Goal: Complete application form

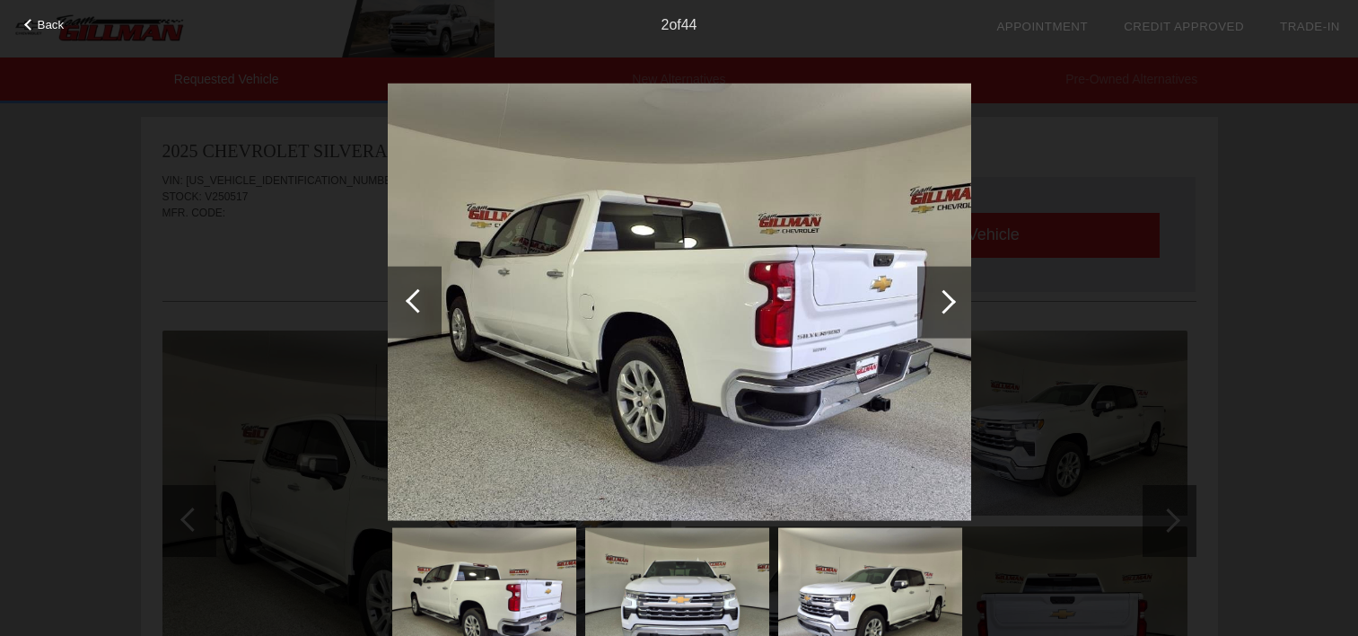
scroll to position [449, 0]
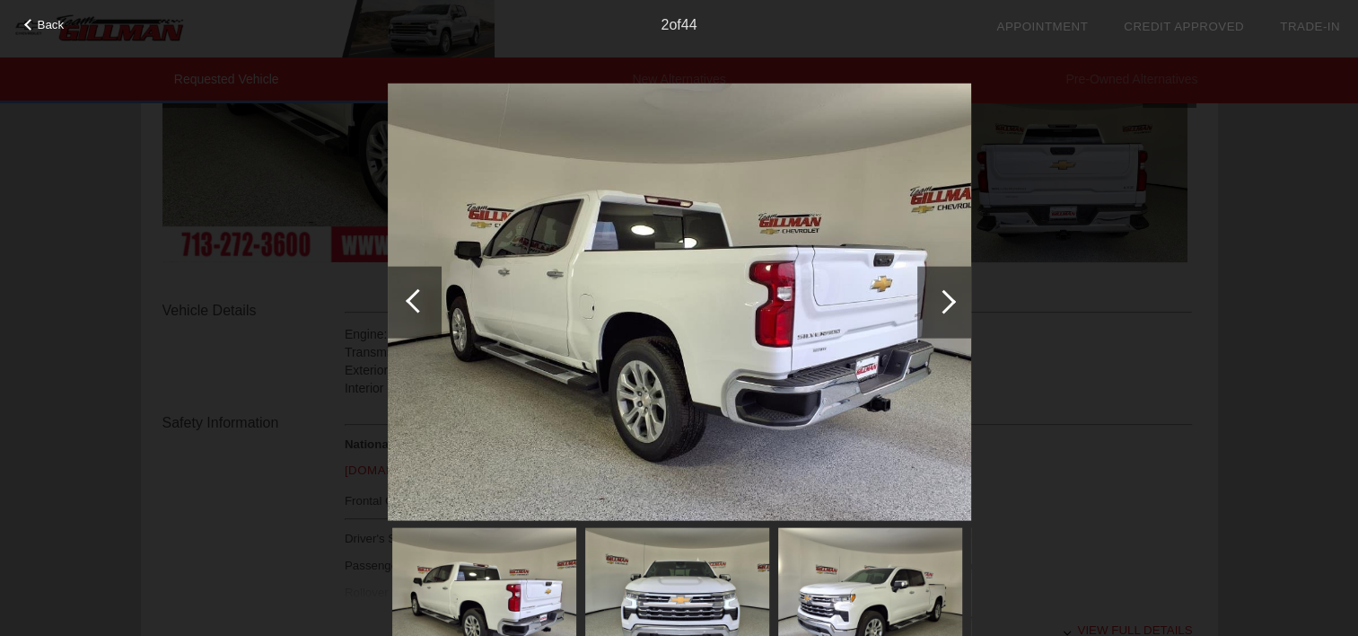
click at [951, 294] on div at bounding box center [945, 302] width 54 height 72
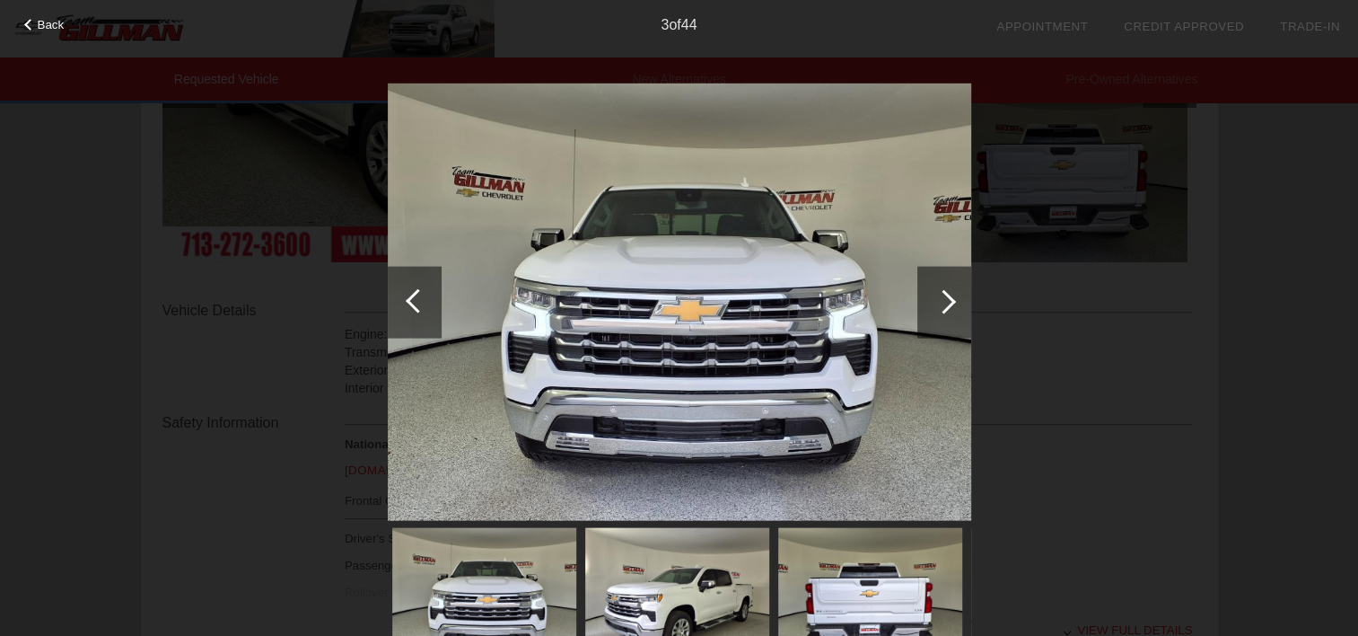
click at [952, 294] on div at bounding box center [945, 302] width 54 height 72
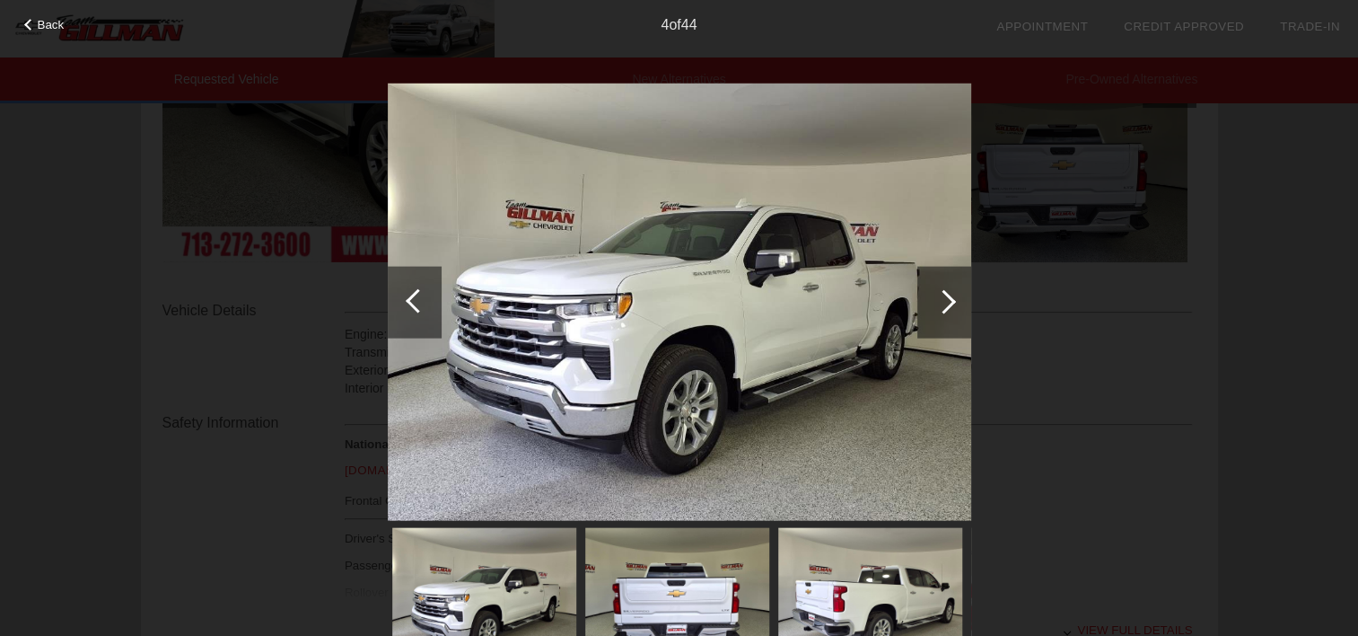
click at [945, 295] on div at bounding box center [944, 301] width 24 height 24
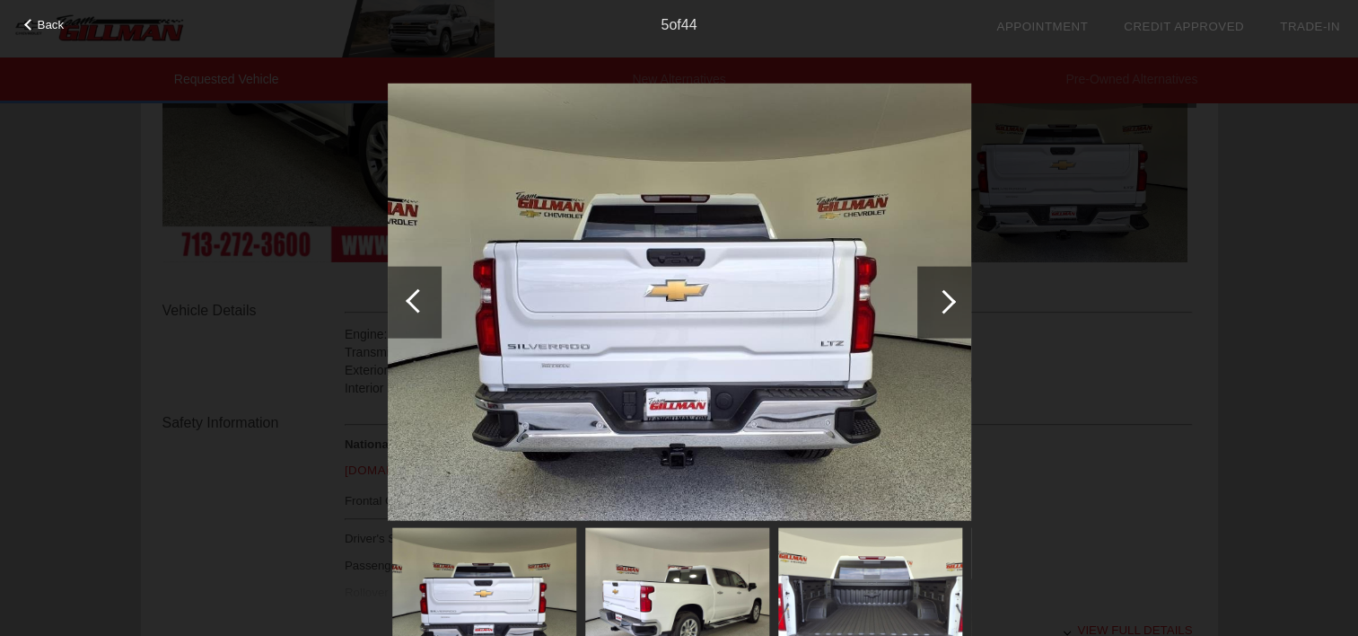
click at [945, 295] on div at bounding box center [944, 301] width 24 height 24
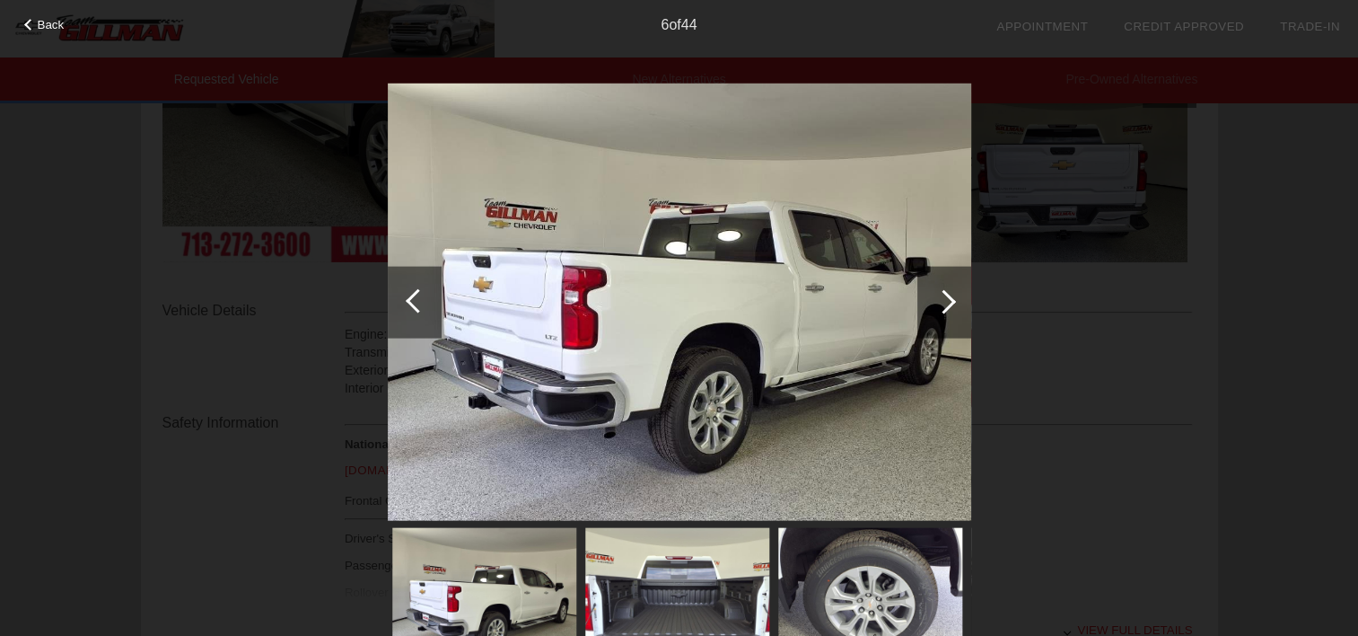
click at [945, 295] on div at bounding box center [944, 301] width 24 height 24
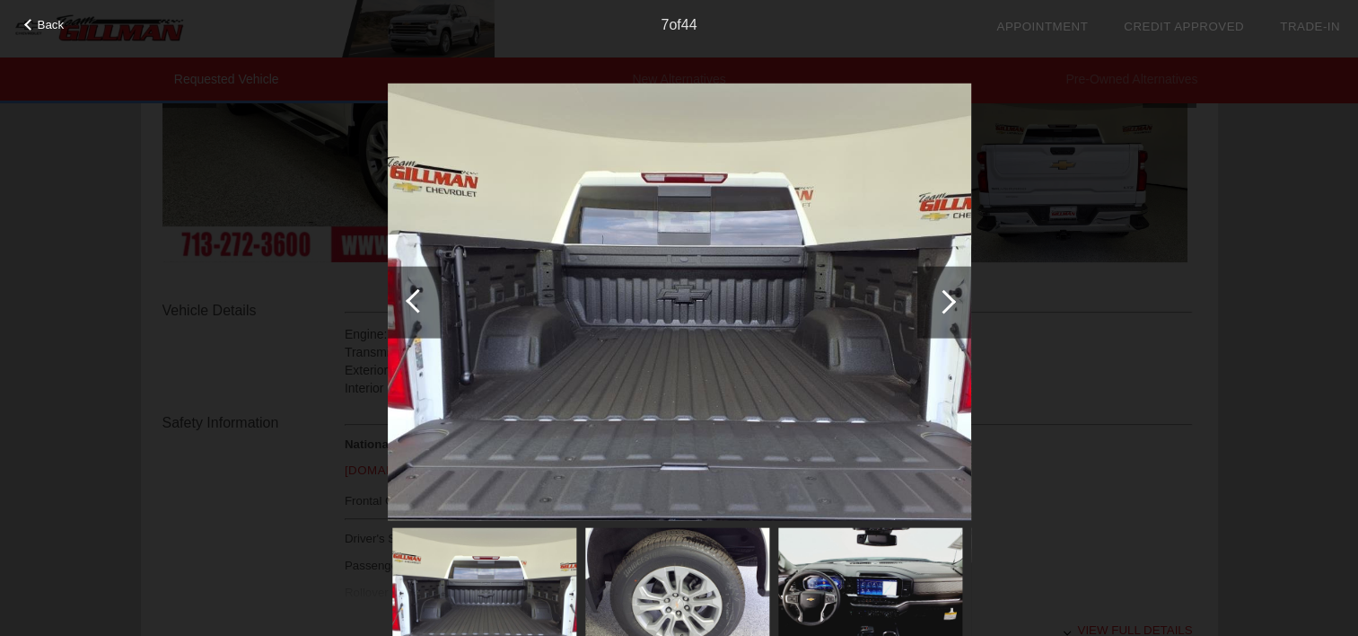
click at [945, 295] on div at bounding box center [944, 301] width 24 height 24
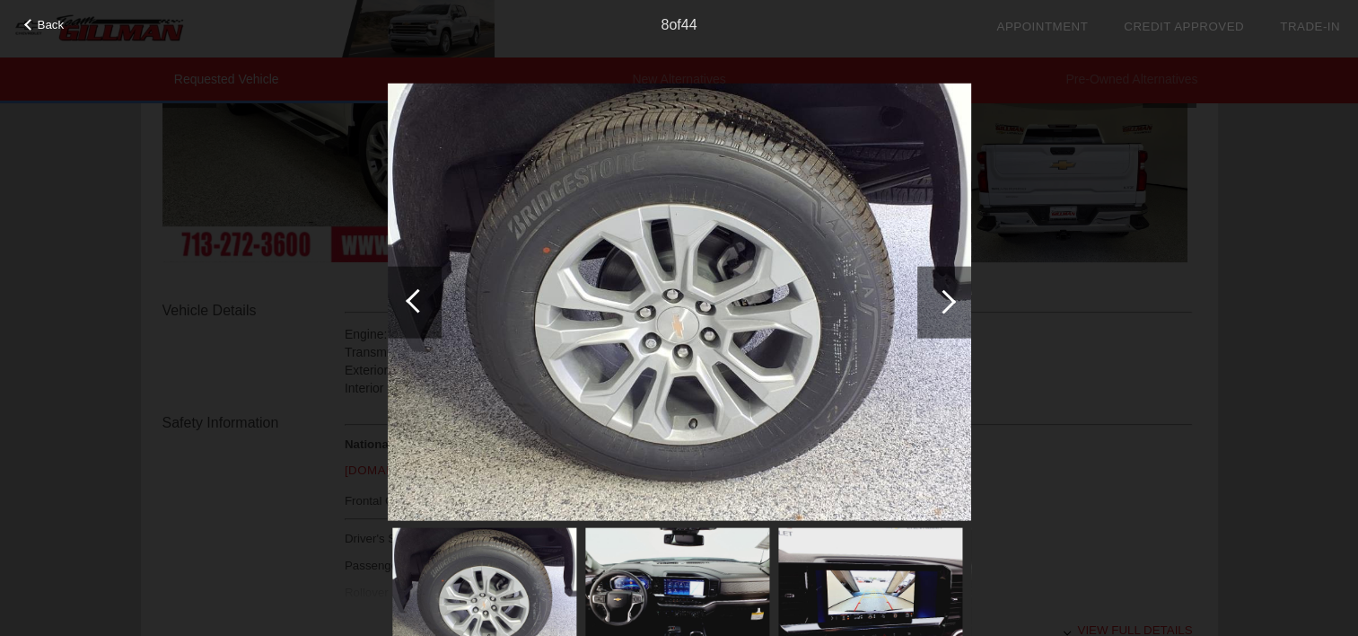
click at [945, 295] on div at bounding box center [944, 301] width 24 height 24
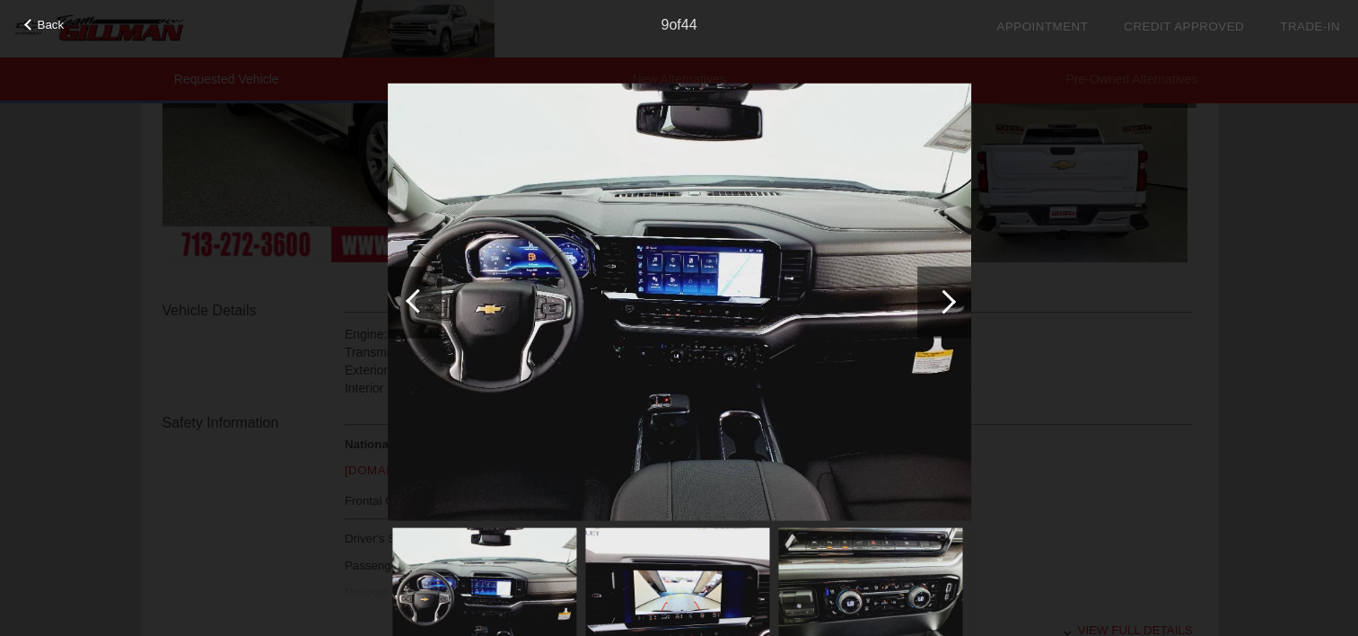
click at [945, 295] on div at bounding box center [944, 301] width 24 height 24
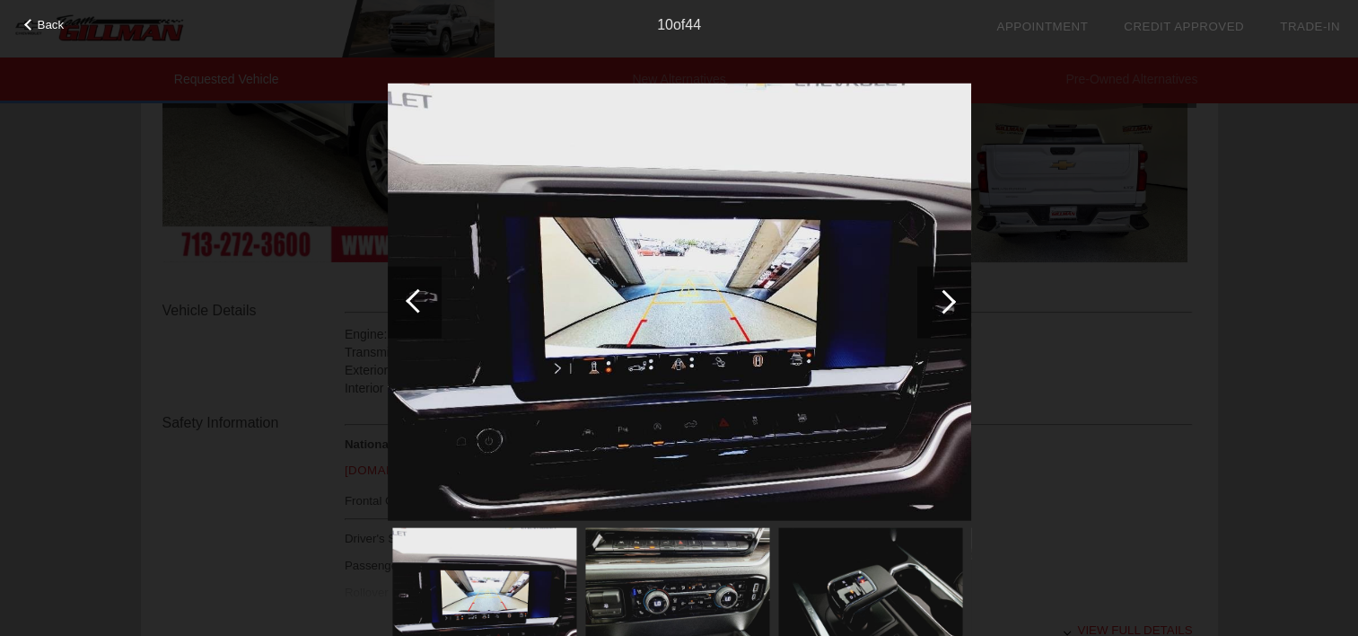
click at [945, 295] on div at bounding box center [944, 301] width 24 height 24
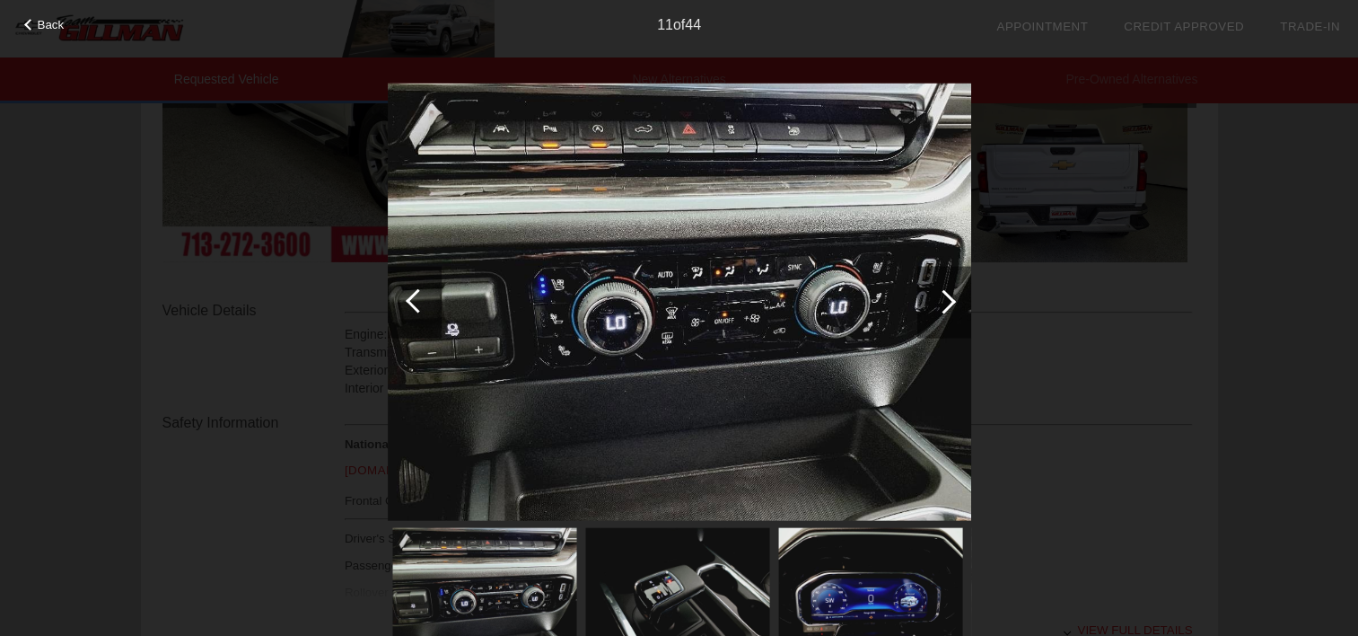
click at [412, 301] on div at bounding box center [418, 300] width 24 height 24
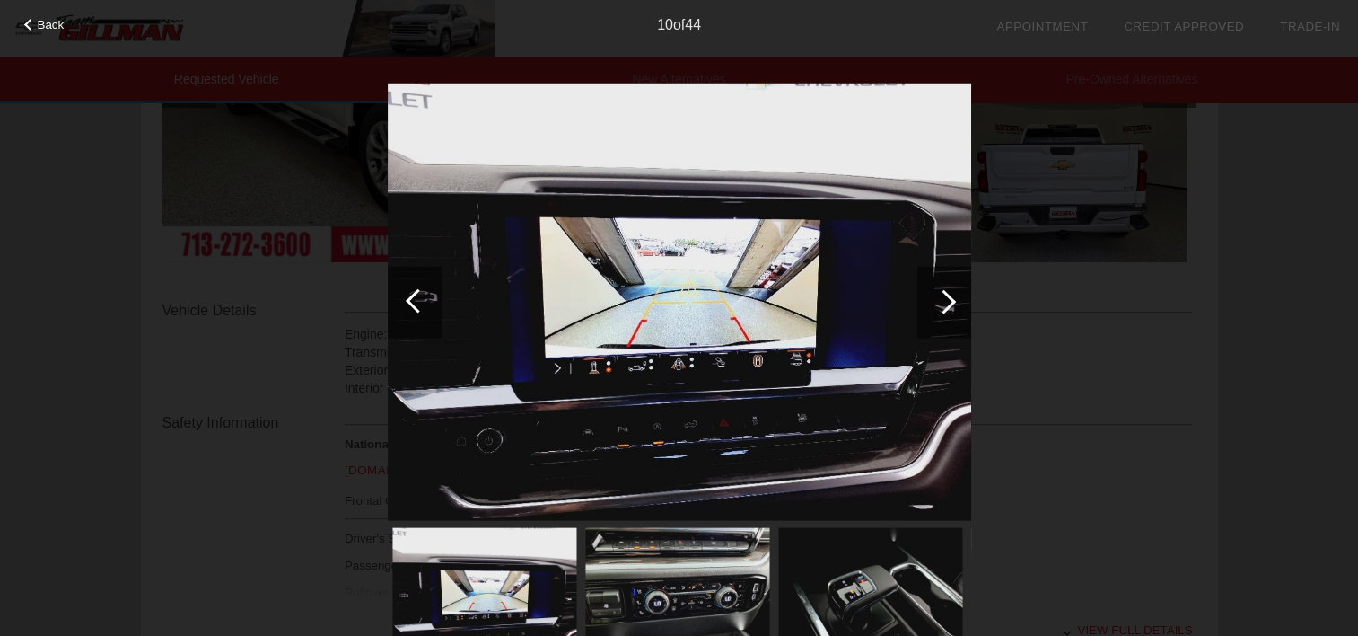
click at [946, 302] on div at bounding box center [944, 301] width 24 height 24
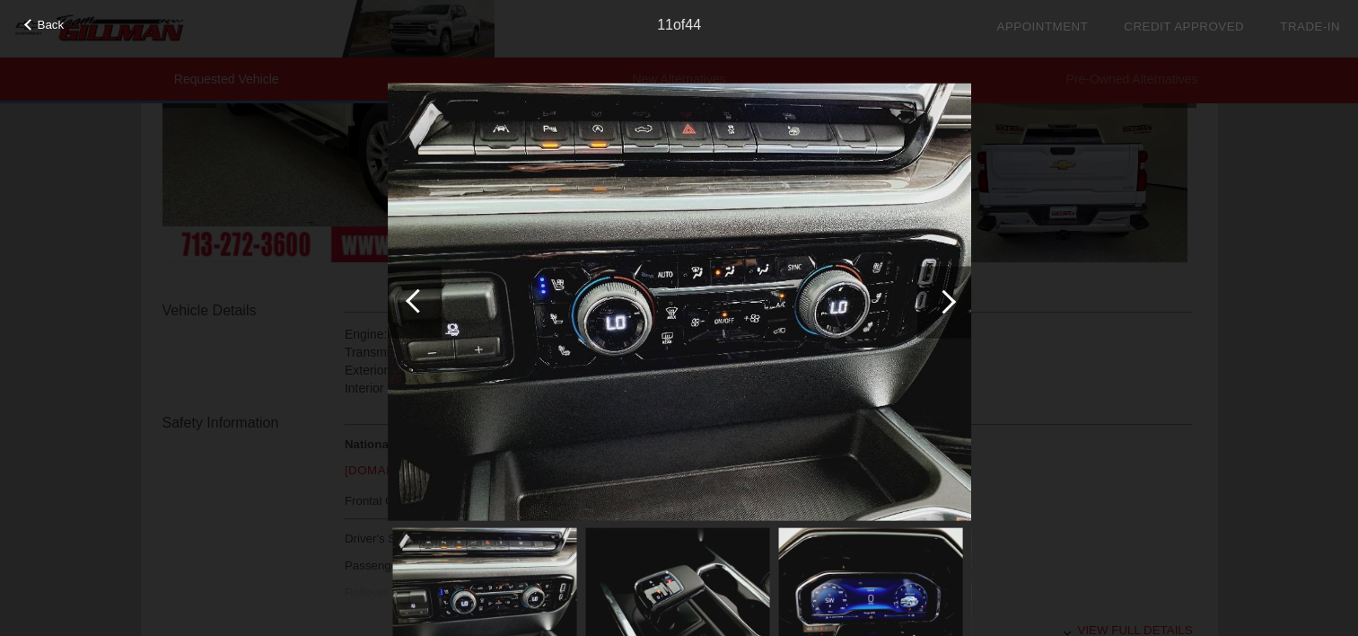
click at [937, 306] on div at bounding box center [944, 301] width 24 height 24
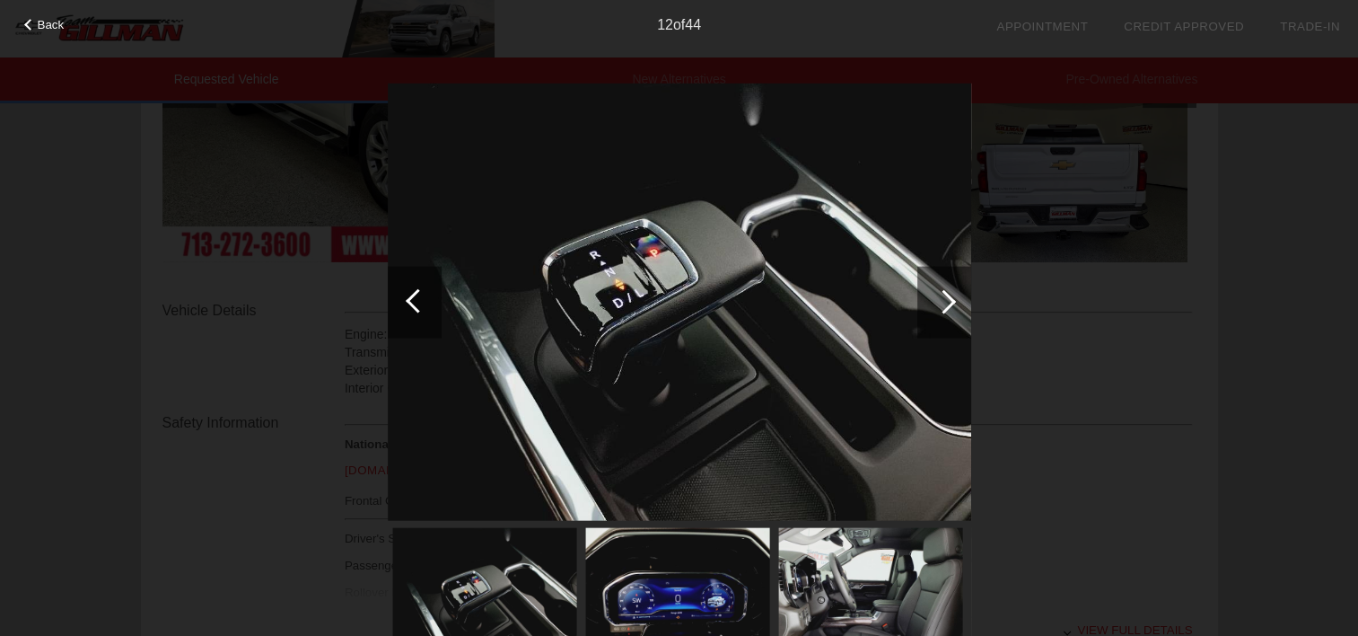
click at [937, 306] on div at bounding box center [944, 301] width 24 height 24
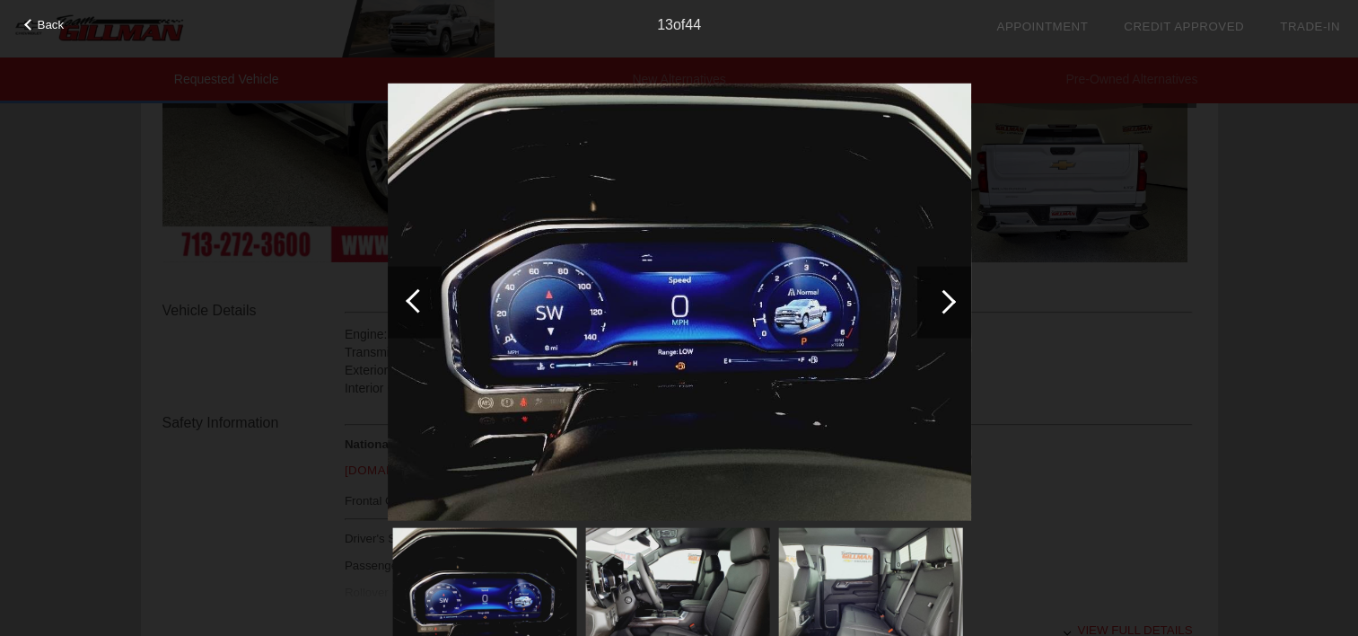
click at [937, 306] on div at bounding box center [944, 301] width 24 height 24
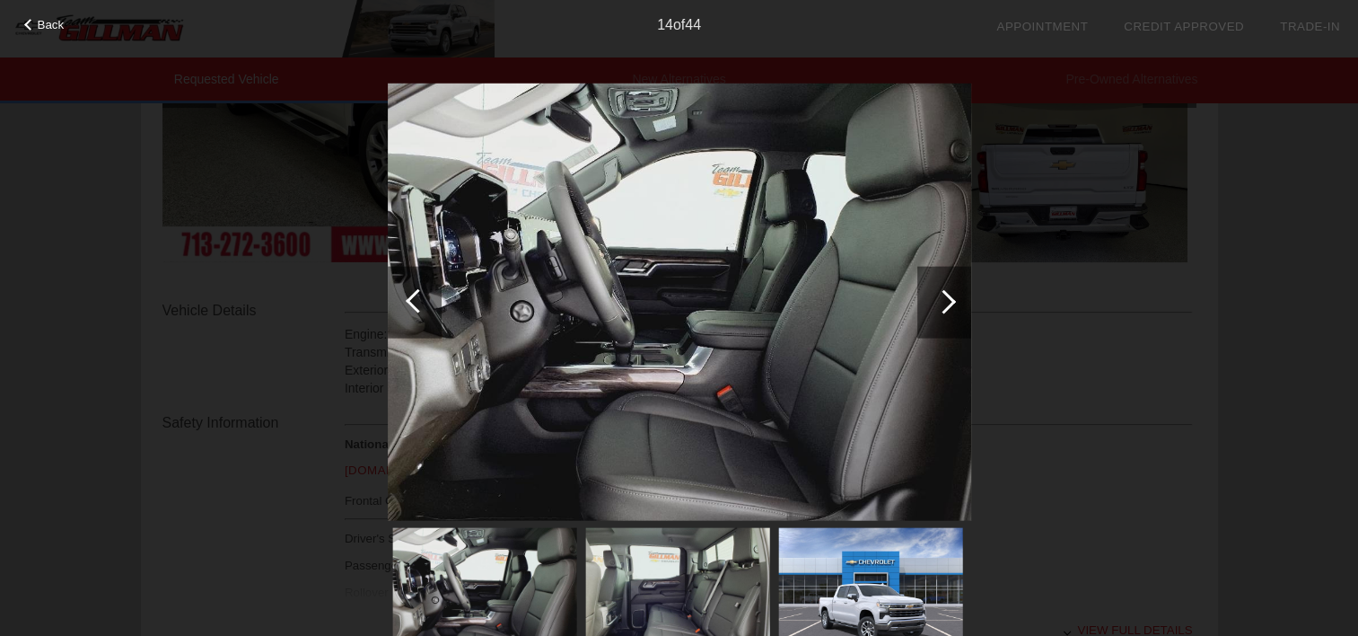
click at [937, 306] on div at bounding box center [944, 301] width 24 height 24
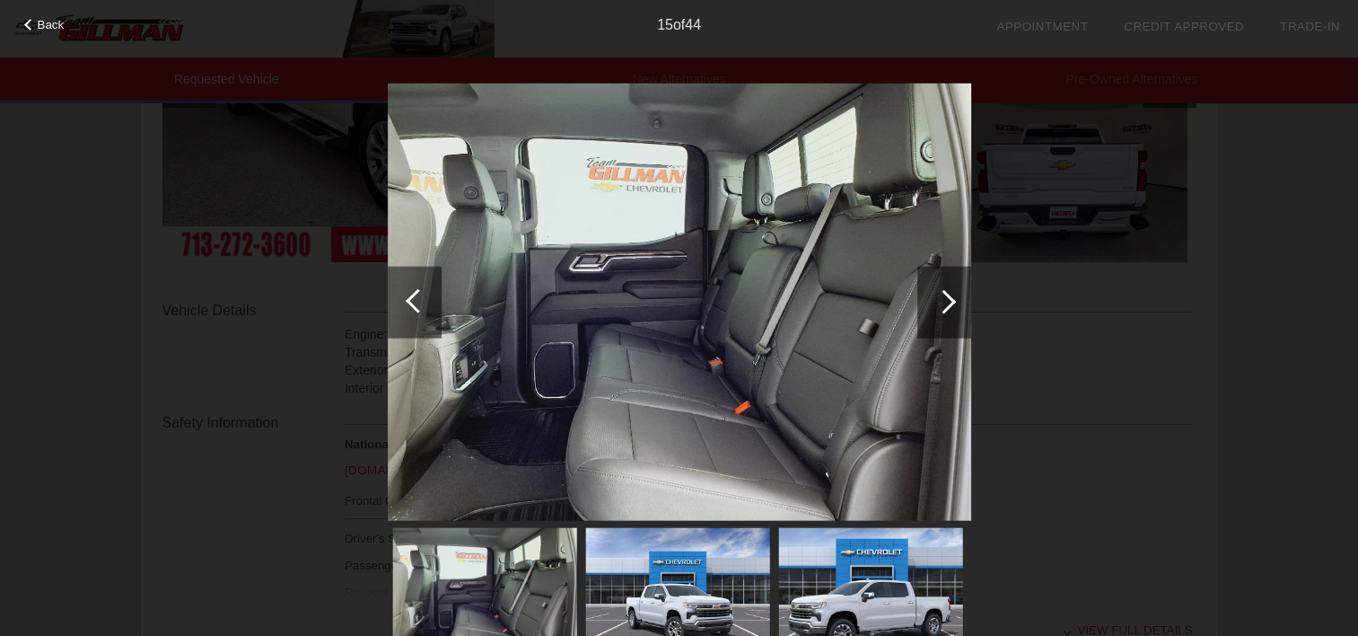
click at [937, 306] on div at bounding box center [944, 301] width 24 height 24
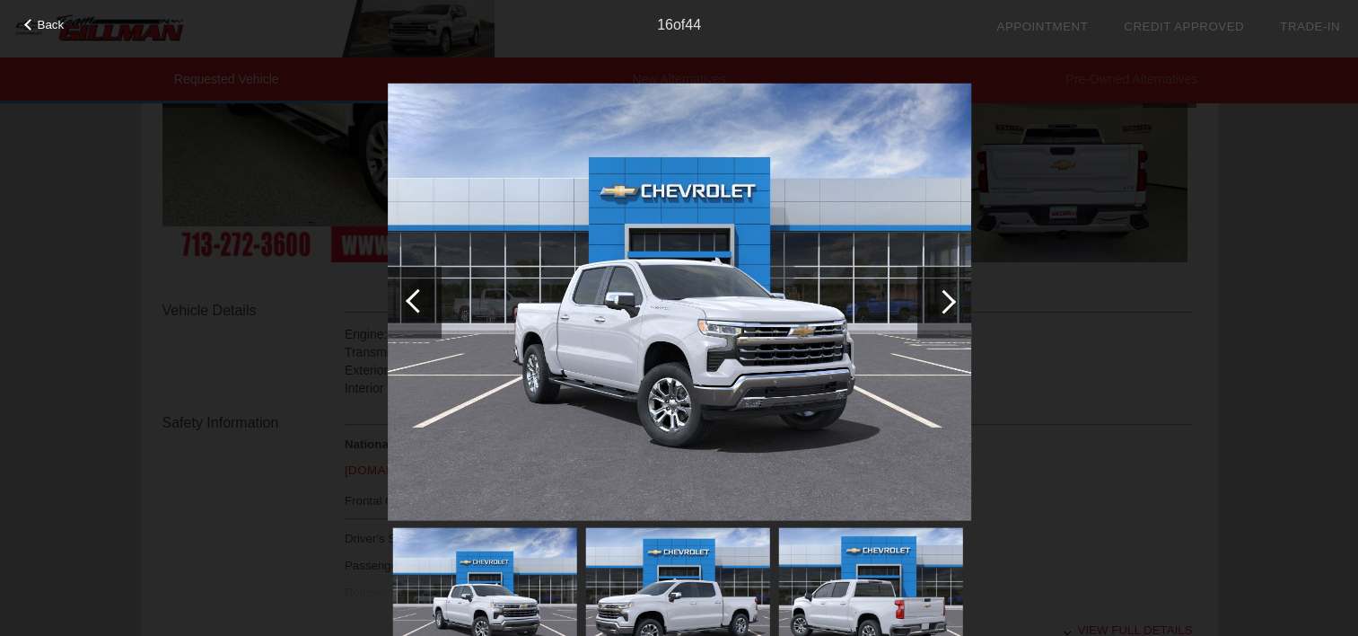
click at [937, 306] on div at bounding box center [944, 301] width 24 height 24
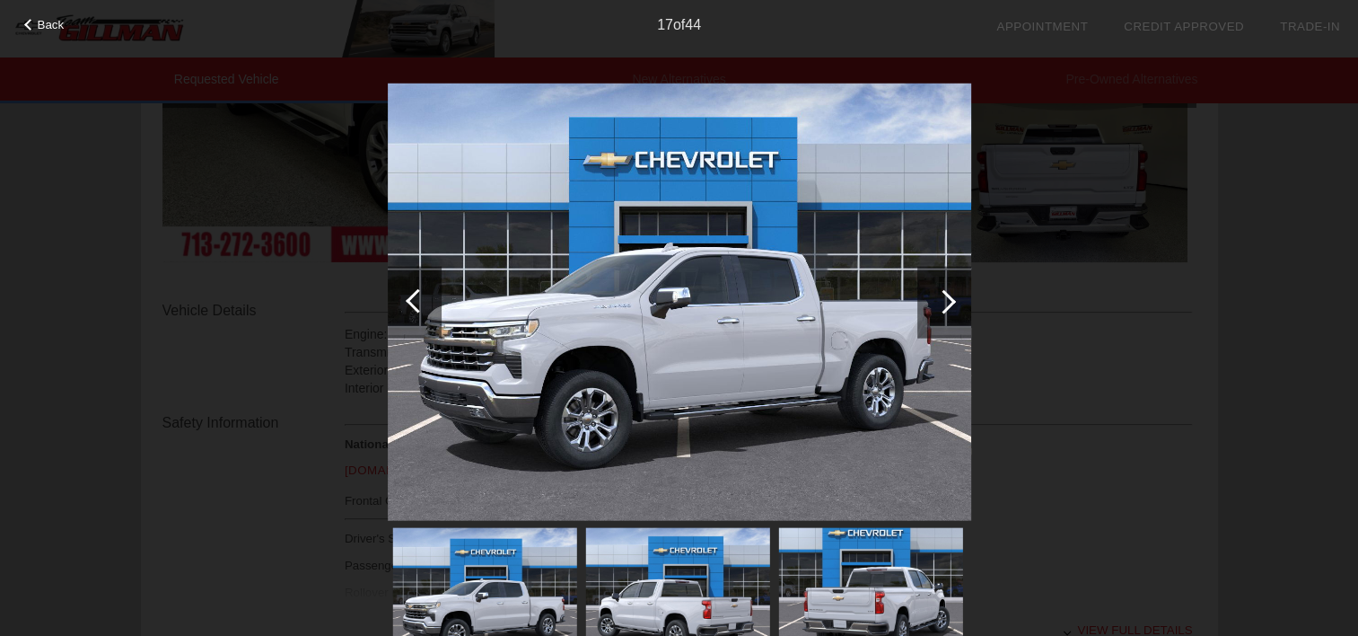
click at [937, 306] on div at bounding box center [944, 301] width 24 height 24
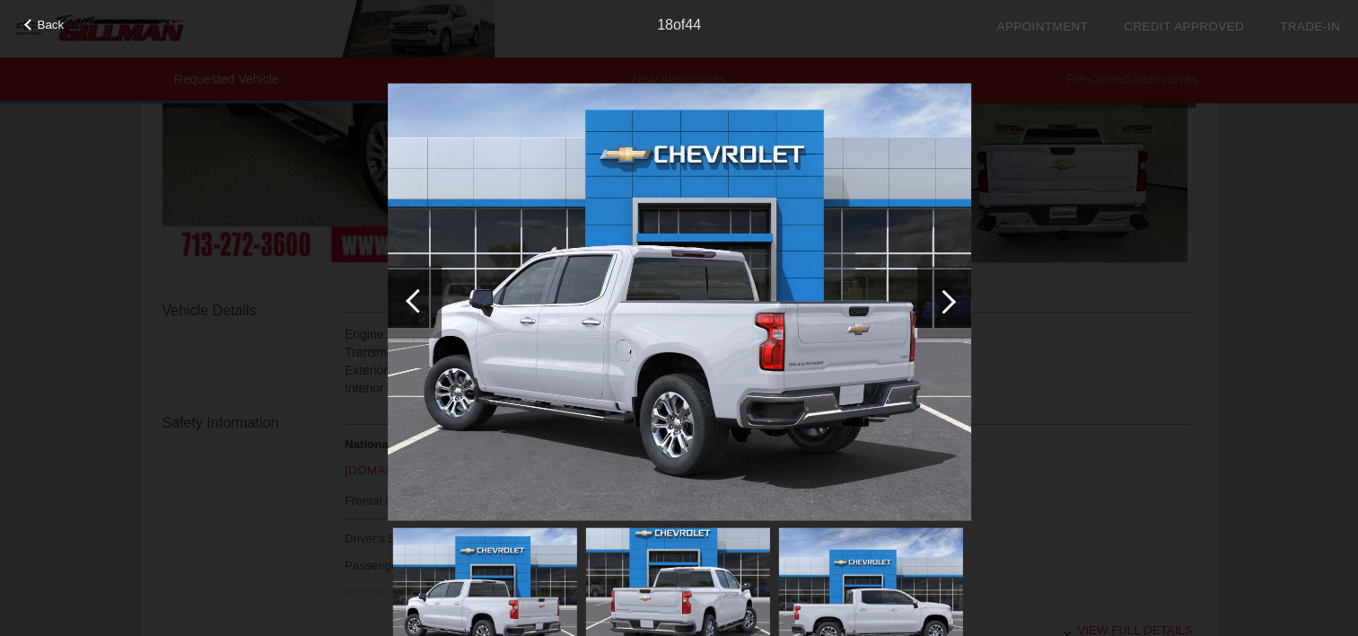
click at [937, 306] on div at bounding box center [944, 301] width 24 height 24
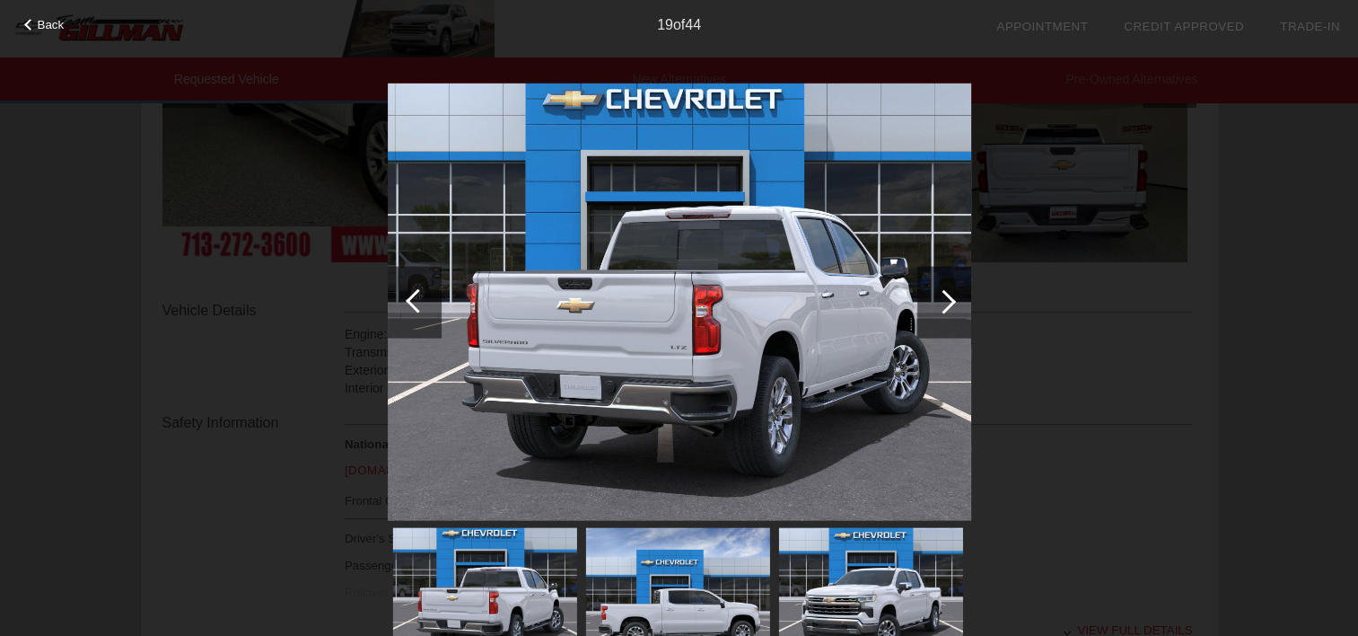
click at [937, 306] on div at bounding box center [944, 301] width 24 height 24
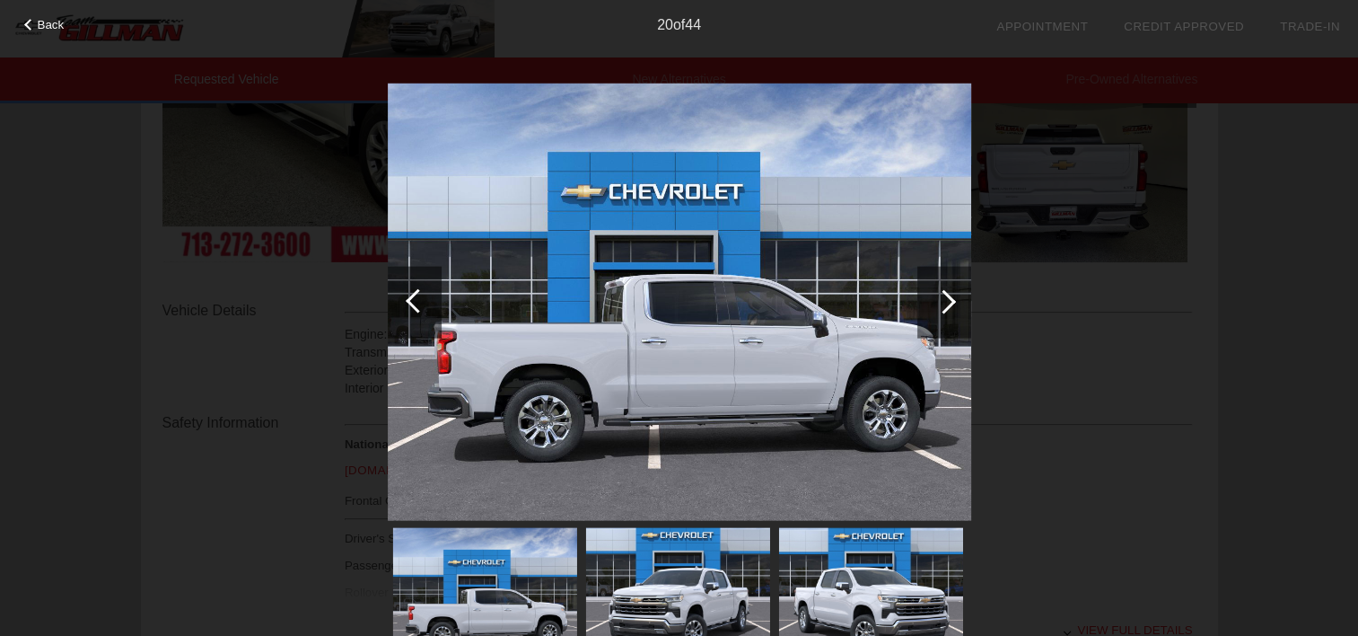
click at [937, 306] on div at bounding box center [944, 301] width 24 height 24
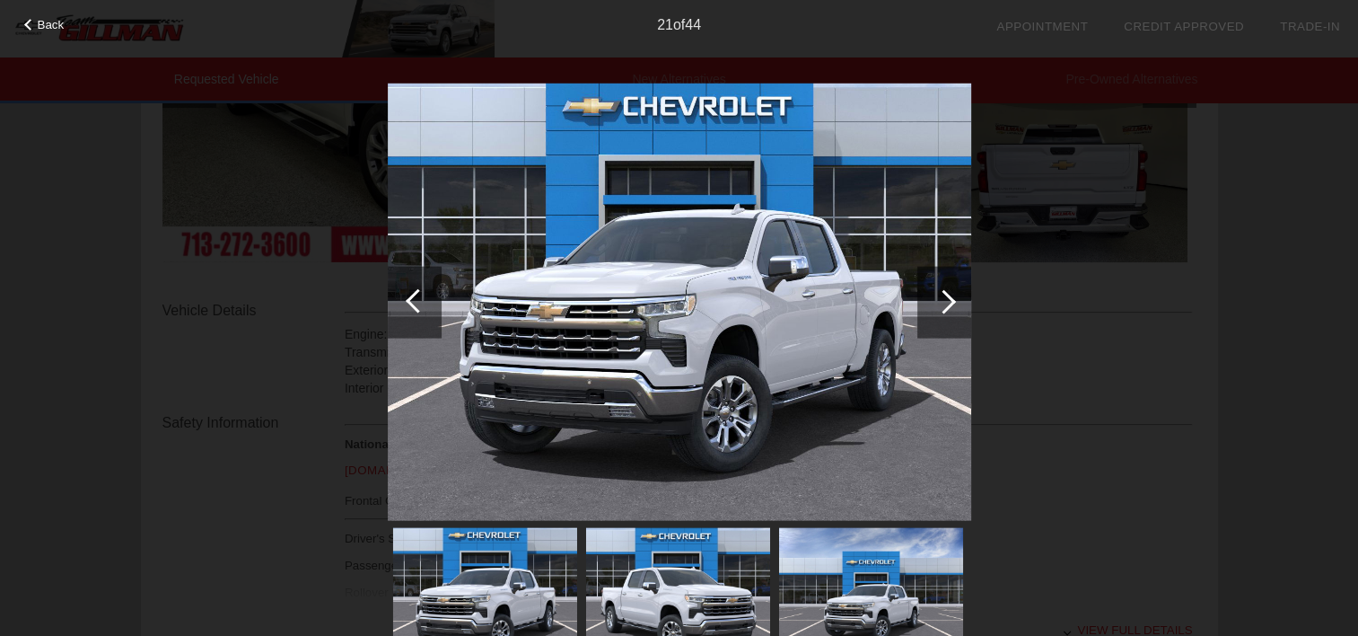
click at [937, 306] on div at bounding box center [944, 301] width 24 height 24
